Goal: Register for event/course

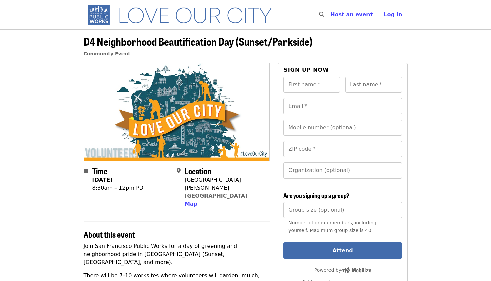
scroll to position [137, 0]
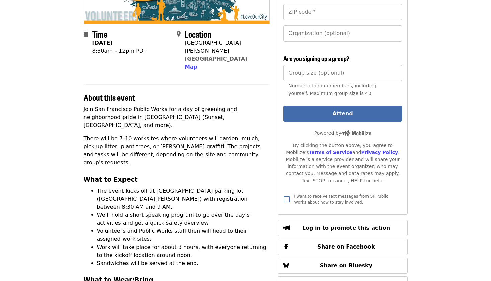
click at [203, 187] on li "The event kicks off at [GEOGRAPHIC_DATA] parking lot ([GEOGRAPHIC_DATA][PERSON_…" at bounding box center [183, 199] width 173 height 24
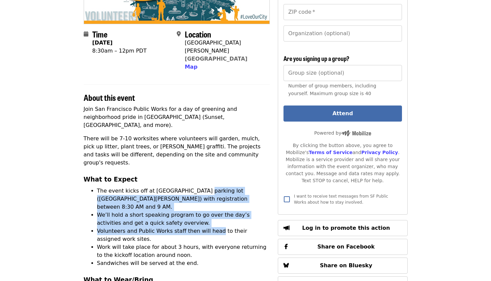
drag, startPoint x: 203, startPoint y: 170, endPoint x: 201, endPoint y: 198, distance: 27.8
click at [201, 198] on ul "The event kicks off at [GEOGRAPHIC_DATA] parking lot ([GEOGRAPHIC_DATA][PERSON_…" at bounding box center [177, 227] width 186 height 80
click at [201, 227] on li "Volunteers and Public Works staff then will head to their assigned work sites." at bounding box center [183, 235] width 173 height 16
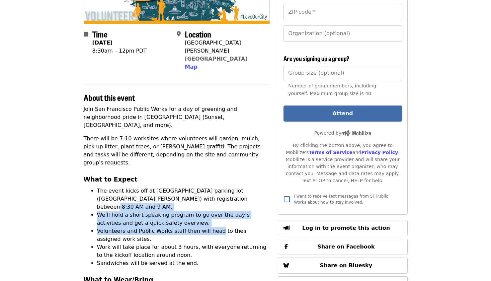
drag, startPoint x: 201, startPoint y: 198, endPoint x: 198, endPoint y: 172, distance: 26.3
click at [198, 187] on ul "The event kicks off at [GEOGRAPHIC_DATA] parking lot ([GEOGRAPHIC_DATA][PERSON_…" at bounding box center [177, 227] width 186 height 80
click at [198, 187] on li "The event kicks off at [GEOGRAPHIC_DATA] parking lot ([GEOGRAPHIC_DATA][PERSON_…" at bounding box center [183, 199] width 173 height 24
drag, startPoint x: 198, startPoint y: 172, endPoint x: 197, endPoint y: 202, distance: 30.2
click at [197, 201] on ul "The event kicks off at [GEOGRAPHIC_DATA] parking lot ([GEOGRAPHIC_DATA][PERSON_…" at bounding box center [177, 227] width 186 height 80
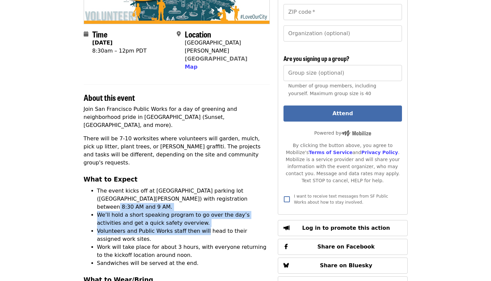
click at [197, 227] on li "Volunteers and Public Works staff then will head to their assigned work sites." at bounding box center [183, 235] width 173 height 16
drag, startPoint x: 197, startPoint y: 202, endPoint x: 197, endPoint y: 177, distance: 24.4
click at [197, 187] on ul "The event kicks off at [GEOGRAPHIC_DATA] parking lot ([GEOGRAPHIC_DATA][PERSON_…" at bounding box center [177, 227] width 186 height 80
click at [197, 187] on li "The event kicks off at [GEOGRAPHIC_DATA] parking lot ([GEOGRAPHIC_DATA][PERSON_…" at bounding box center [183, 199] width 173 height 24
drag, startPoint x: 197, startPoint y: 177, endPoint x: 198, endPoint y: 198, distance: 20.4
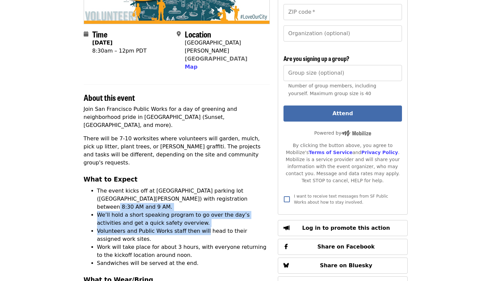
click at [198, 197] on ul "The event kicks off at [GEOGRAPHIC_DATA] parking lot ([GEOGRAPHIC_DATA][PERSON_…" at bounding box center [177, 227] width 186 height 80
click at [198, 227] on li "Volunteers and Public Works staff then will head to their assigned work sites." at bounding box center [183, 235] width 173 height 16
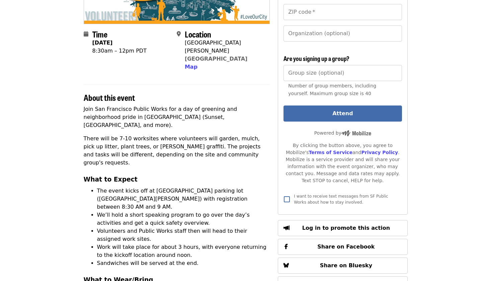
drag, startPoint x: 198, startPoint y: 198, endPoint x: 194, endPoint y: 175, distance: 23.4
click at [193, 187] on ul "The event kicks off at [GEOGRAPHIC_DATA] parking lot ([GEOGRAPHIC_DATA][PERSON_…" at bounding box center [177, 227] width 186 height 80
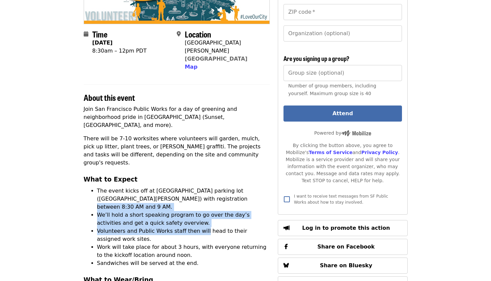
click at [194, 187] on li "The event kicks off at [GEOGRAPHIC_DATA] parking lot ([GEOGRAPHIC_DATA][PERSON_…" at bounding box center [183, 199] width 173 height 24
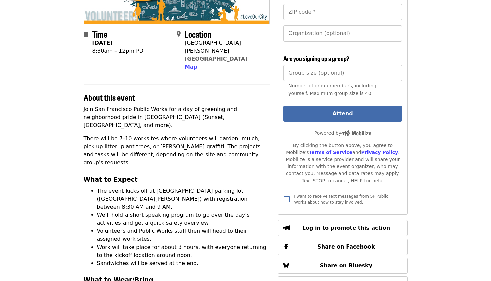
scroll to position [269, 0]
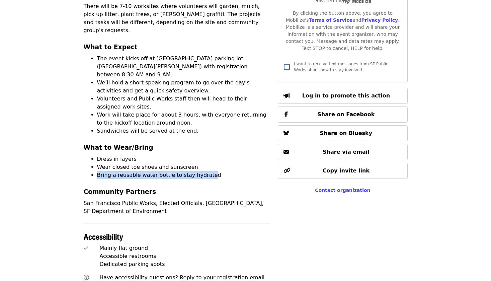
drag, startPoint x: 205, startPoint y: 141, endPoint x: 206, endPoint y: 127, distance: 14.1
click at [206, 155] on ul "Dress in layers Wear closed toe shoes and sunscreen Bring a reusable water bott…" at bounding box center [177, 167] width 186 height 24
click at [206, 155] on li "Dress in layers" at bounding box center [183, 159] width 173 height 8
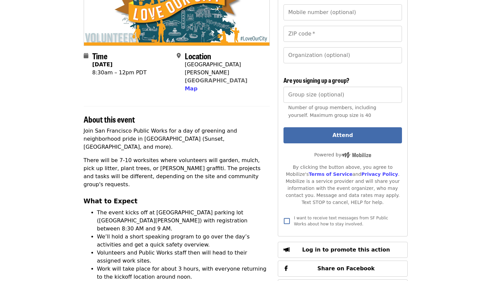
scroll to position [0, 0]
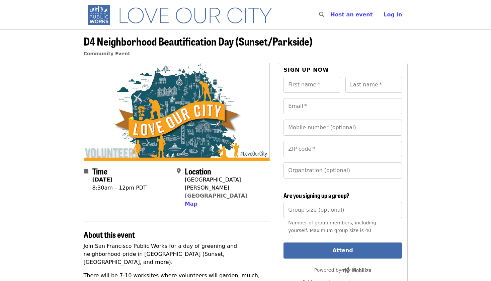
click at [313, 94] on div "First name   * First name * Last name   * Last name *" at bounding box center [343, 87] width 118 height 21
click at [315, 85] on input "First name   *" at bounding box center [312, 85] width 57 height 16
type input "****"
type input "**"
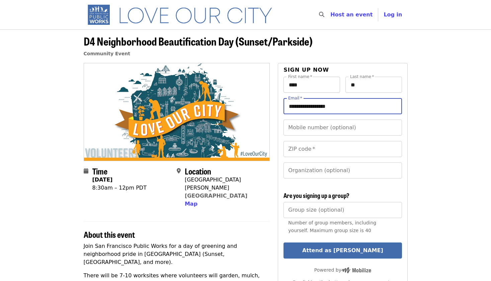
type input "**********"
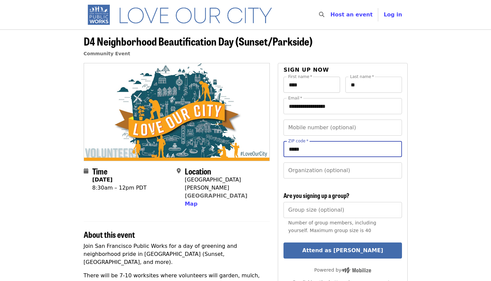
type input "*****"
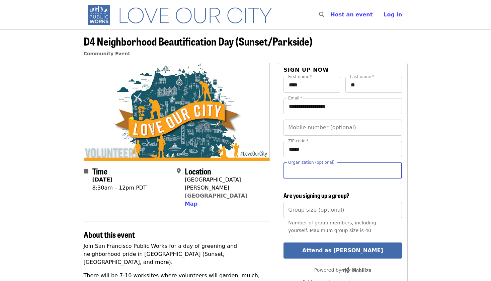
click at [257, 193] on div "Location [STREET_ADDRESS][PERSON_NAME] Map" at bounding box center [221, 187] width 88 height 42
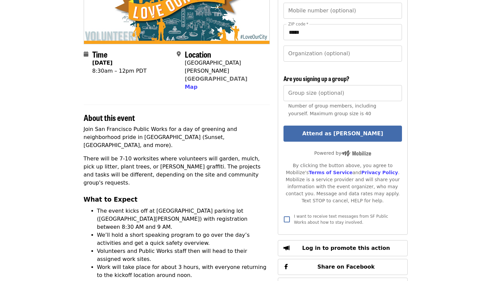
scroll to position [95, 0]
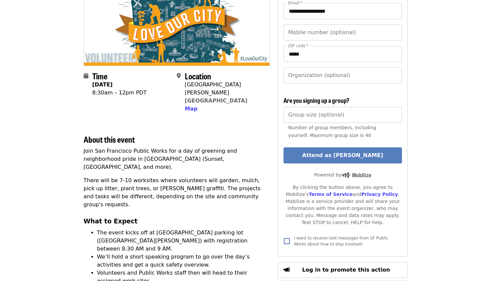
click at [331, 153] on button "Attend as [PERSON_NAME]" at bounding box center [343, 155] width 118 height 16
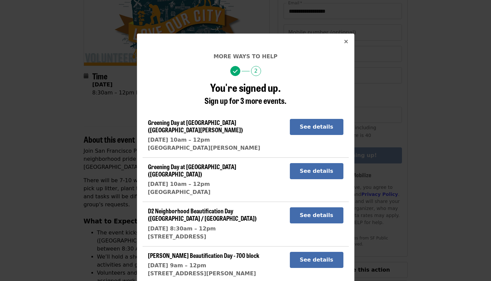
click at [425, 72] on div "More ways to help 2 You're signed up. Sign up for 3 more events. Greening Day a…" at bounding box center [245, 140] width 491 height 281
